Goal: Find specific page/section: Find specific page/section

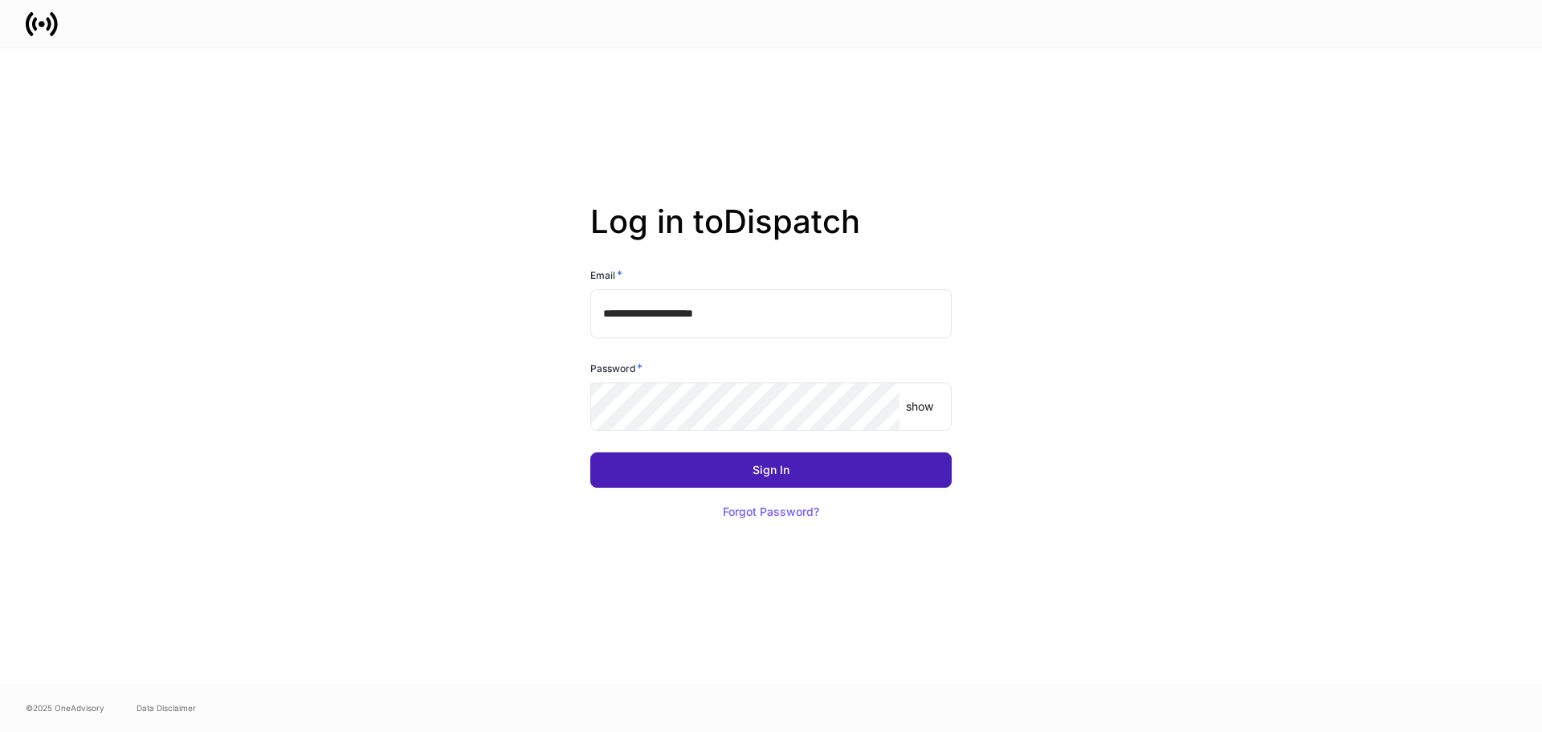
click at [783, 458] on button "Sign In" at bounding box center [770, 469] width 361 height 35
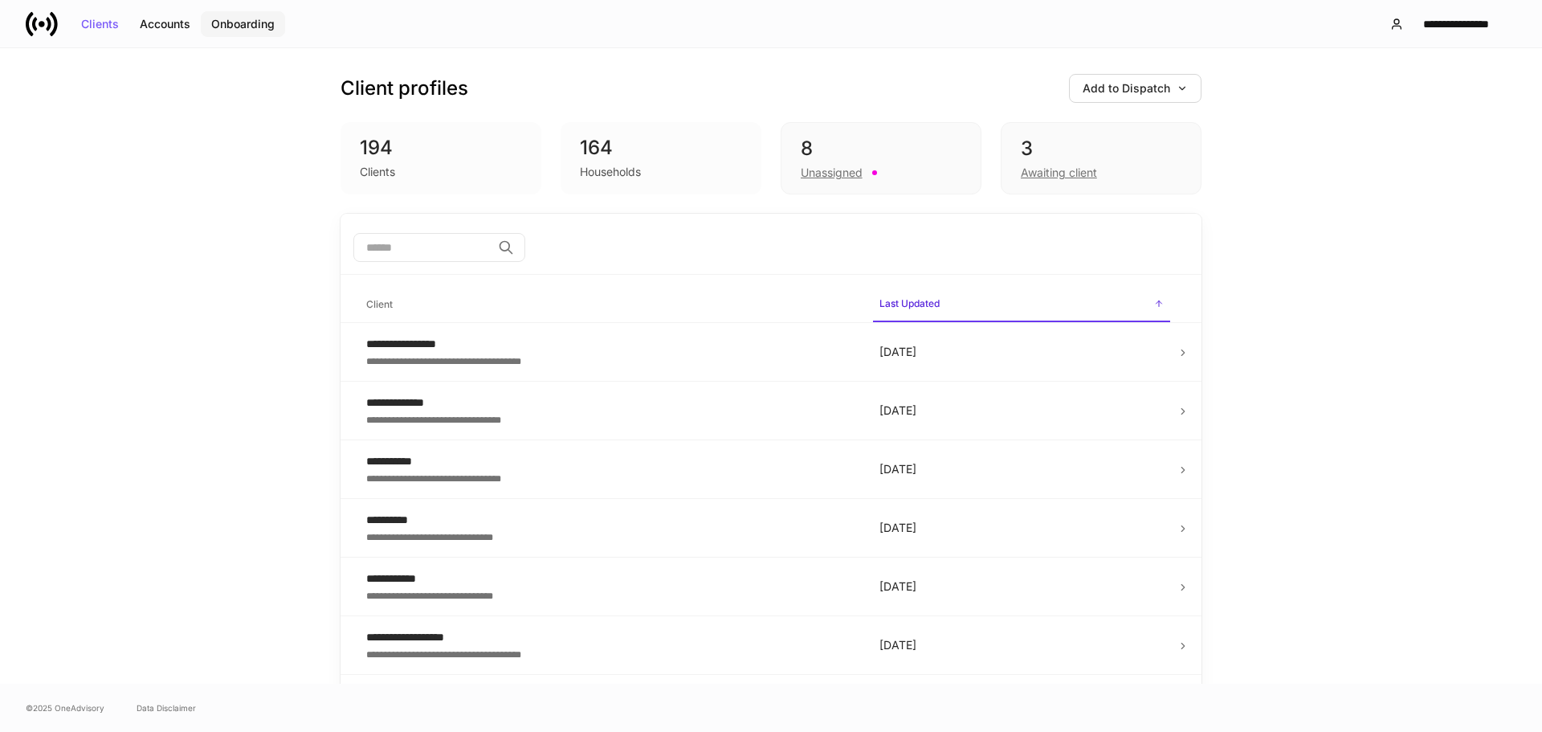
click at [238, 26] on div "Onboarding" at bounding box center [242, 23] width 63 height 11
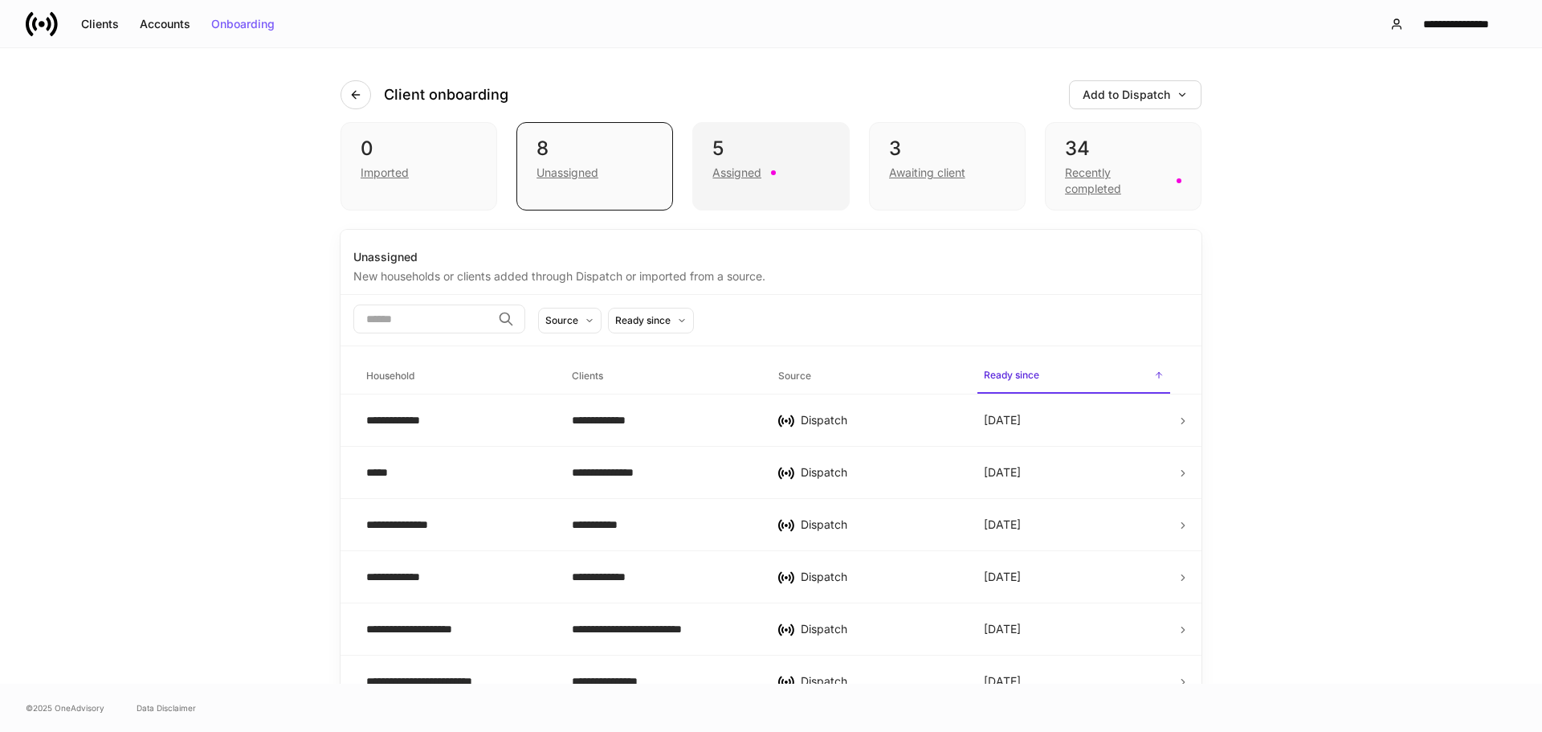
click at [769, 162] on div "Assigned" at bounding box center [770, 170] width 116 height 19
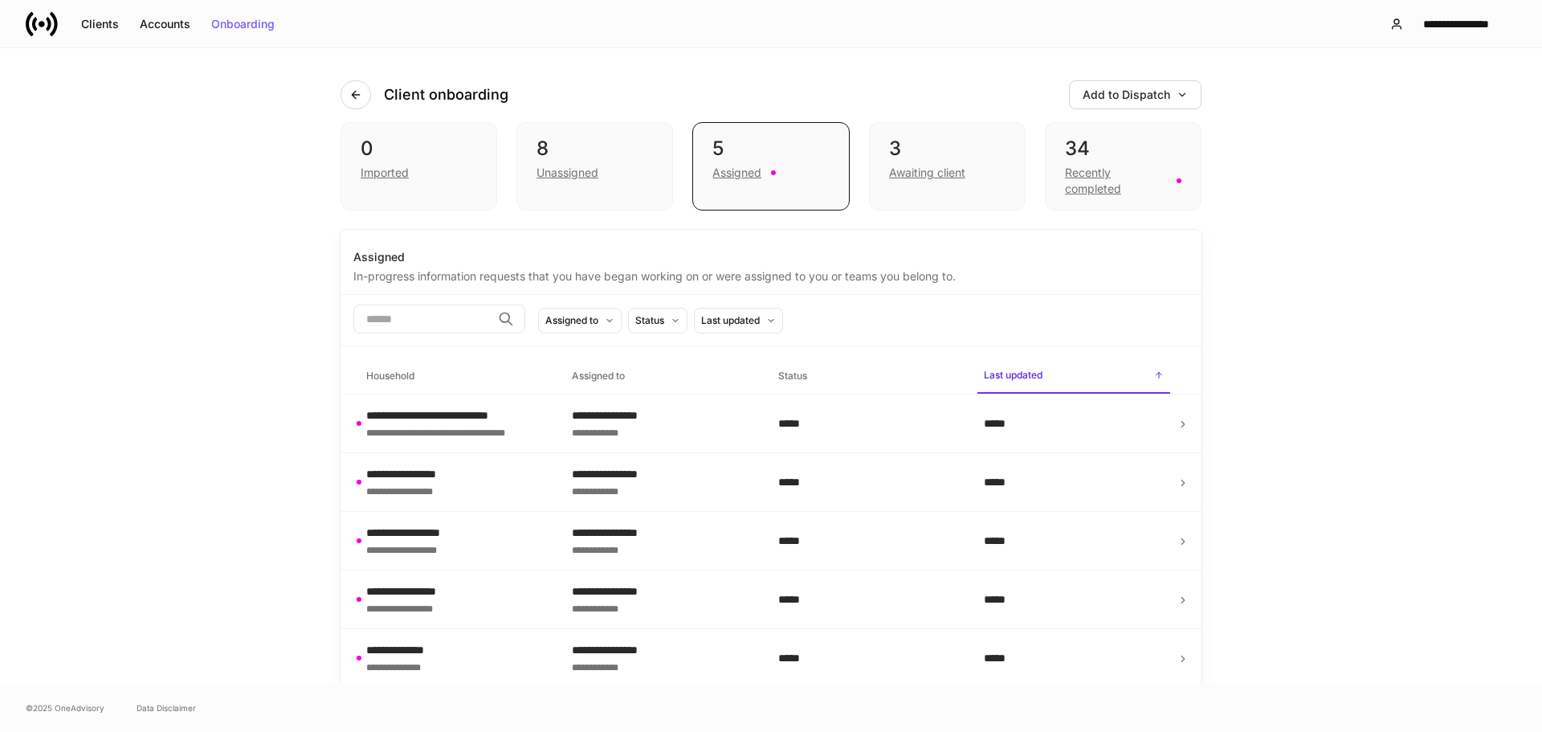
scroll to position [3, 0]
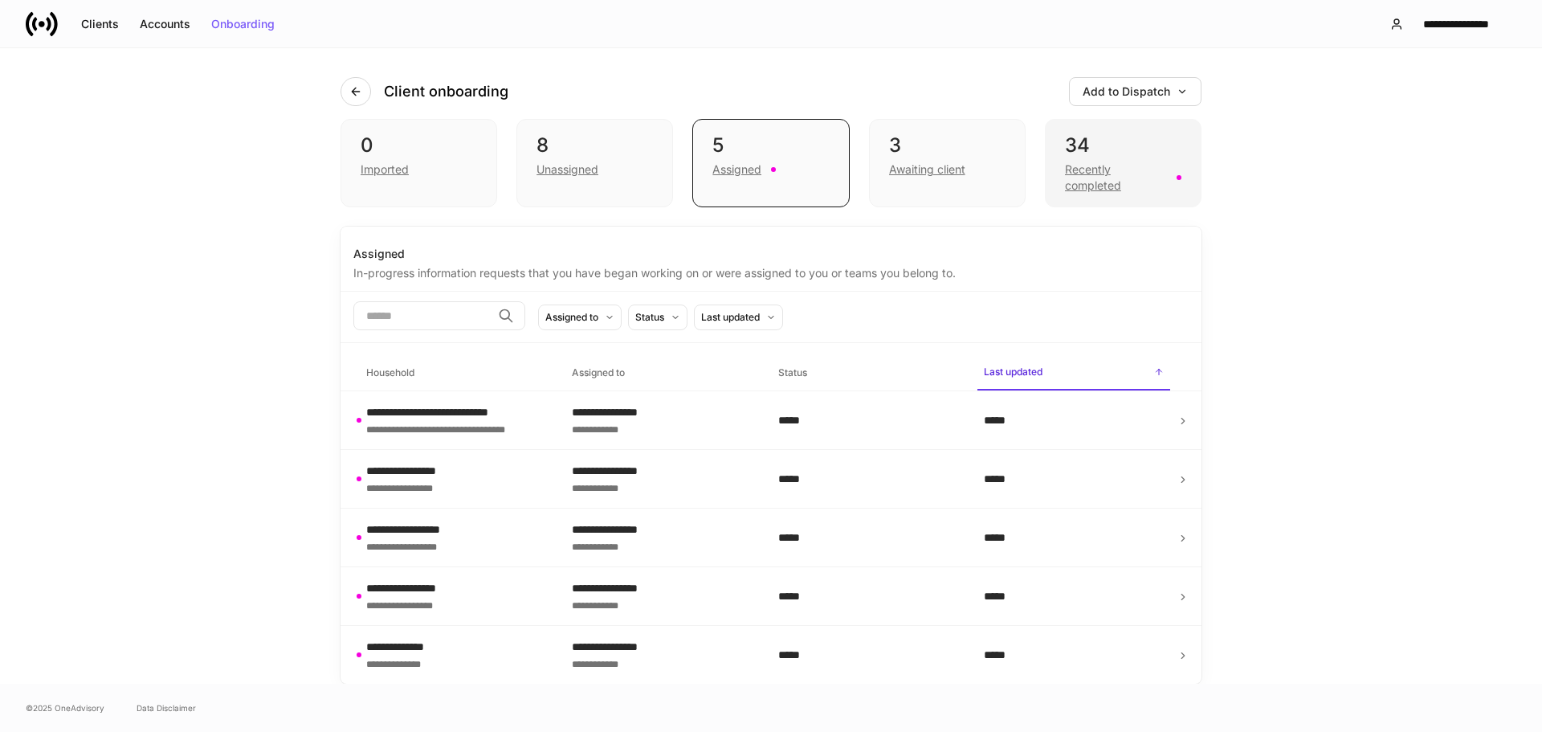
click at [1087, 190] on div "Recently completed" at bounding box center [1116, 177] width 102 height 32
